Goal: Information Seeking & Learning: Learn about a topic

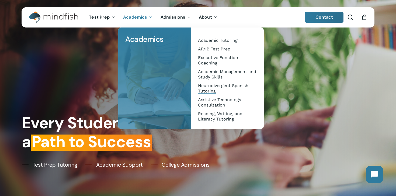
click at [212, 88] on span "Neurodivergent Spanish Tutoring" at bounding box center [223, 88] width 50 height 11
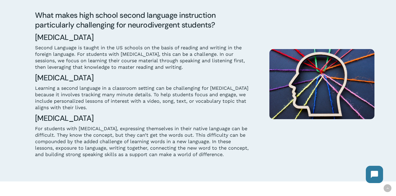
scroll to position [325, 0]
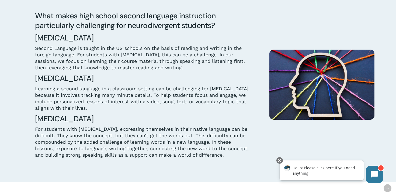
drag, startPoint x: 35, startPoint y: 14, endPoint x: 232, endPoint y: 155, distance: 242.6
click at [232, 155] on div "What makes high school second language instruction particularly challenging for…" at bounding box center [143, 84] width 216 height 147
copy div "Lore ipsum dolo sitame consec adipisci elitseddoei temporincidi utlaboreetd mag…"
click at [150, 163] on div at bounding box center [198, 84] width 396 height 195
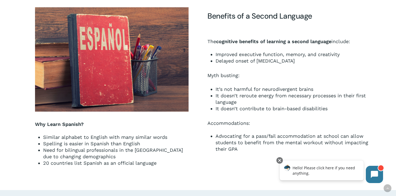
scroll to position [522, 0]
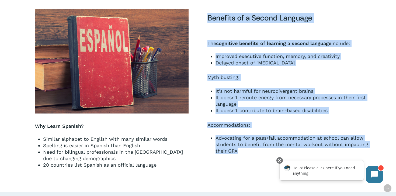
drag, startPoint x: 208, startPoint y: 18, endPoint x: 319, endPoint y: 153, distance: 174.8
click at [319, 153] on div "Benefits of a Second Language The cognitive benefits of learning a second langu…" at bounding box center [291, 88] width 167 height 151
copy div "Benefits of a Second Language The cognitive benefits of learning a second langu…"
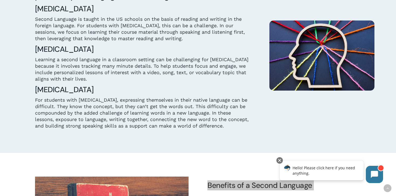
scroll to position [351, 0]
